Goal: Task Accomplishment & Management: Manage account settings

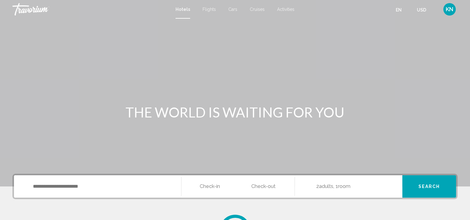
click at [451, 9] on span "KN" at bounding box center [449, 9] width 7 height 6
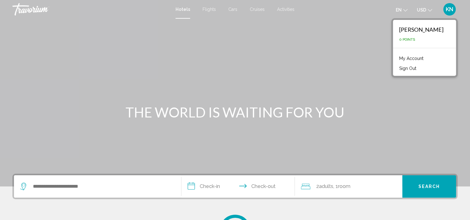
click at [405, 56] on link "My Account" at bounding box center [411, 58] width 30 height 8
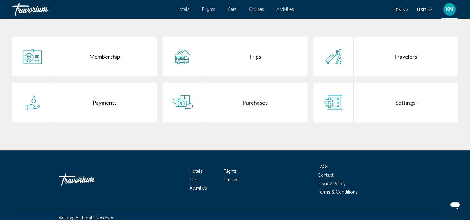
scroll to position [124, 0]
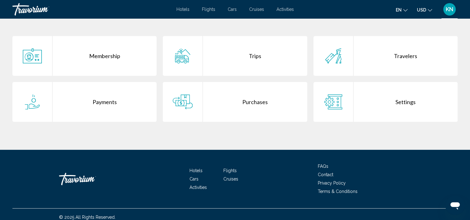
click at [256, 101] on div "Purchases" at bounding box center [255, 102] width 104 height 40
